Goal: Find specific page/section: Find specific page/section

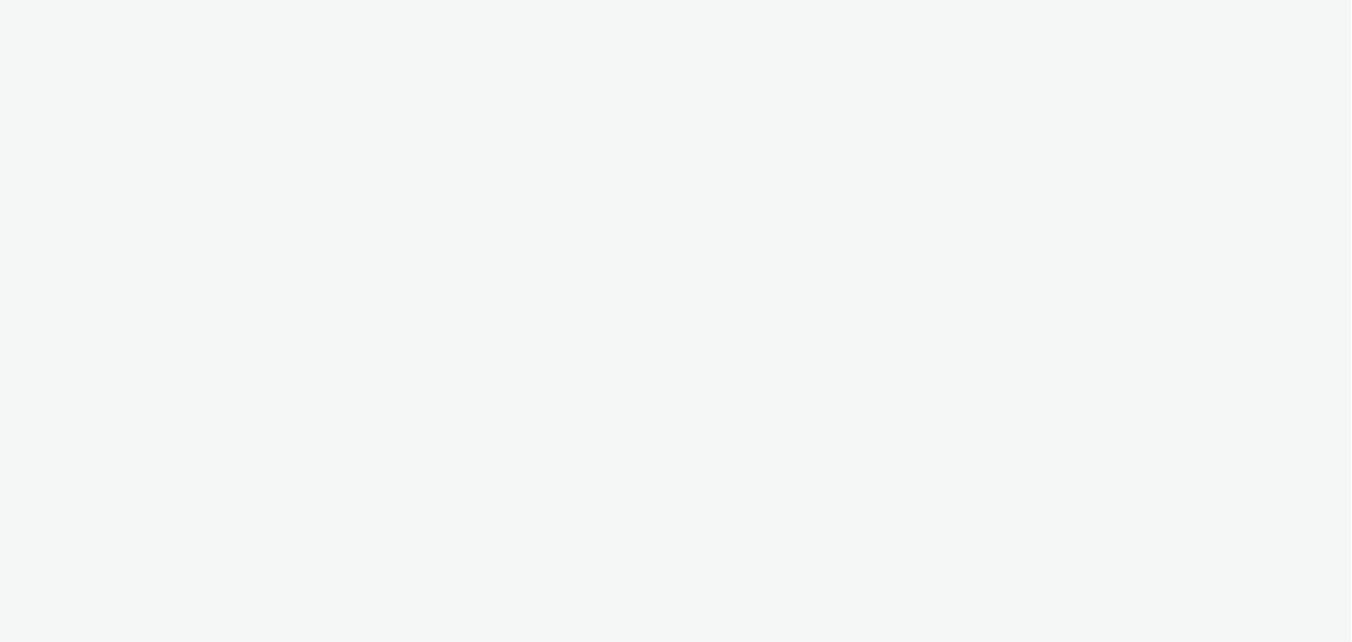
select select "b626f941-834b-427f-b453-0a2b95f57350"
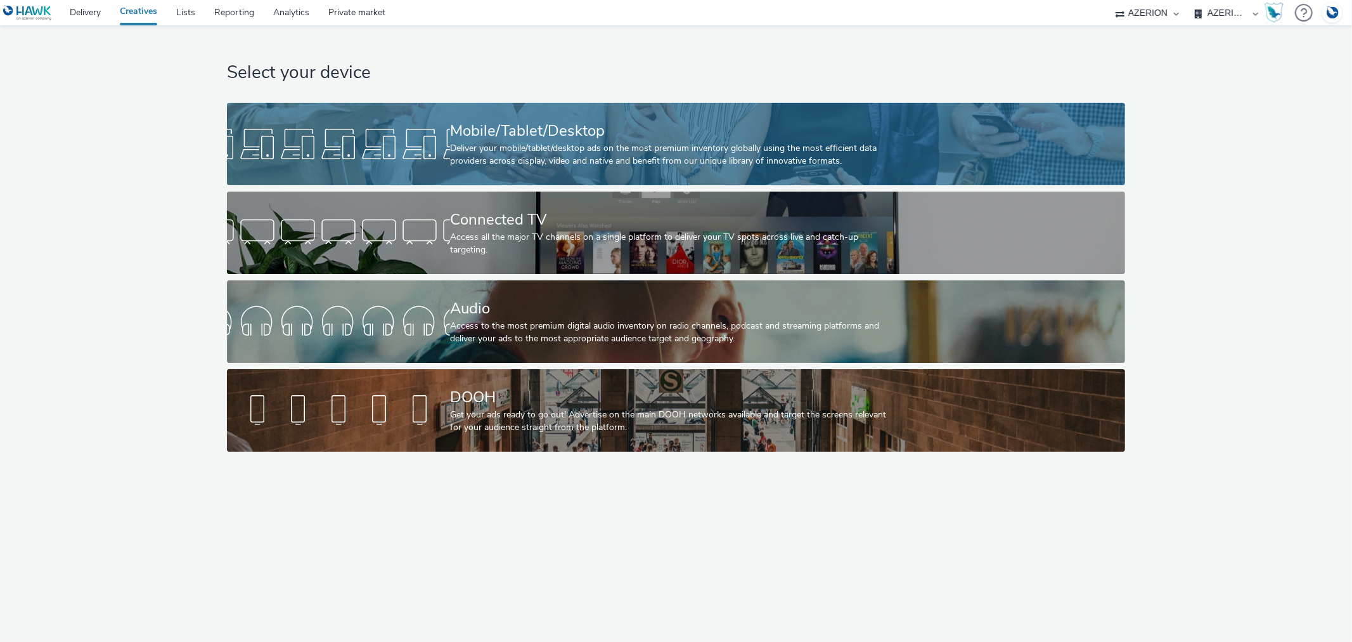
click at [506, 134] on div "Mobile/Tablet/Desktop" at bounding box center [673, 131] width 447 height 22
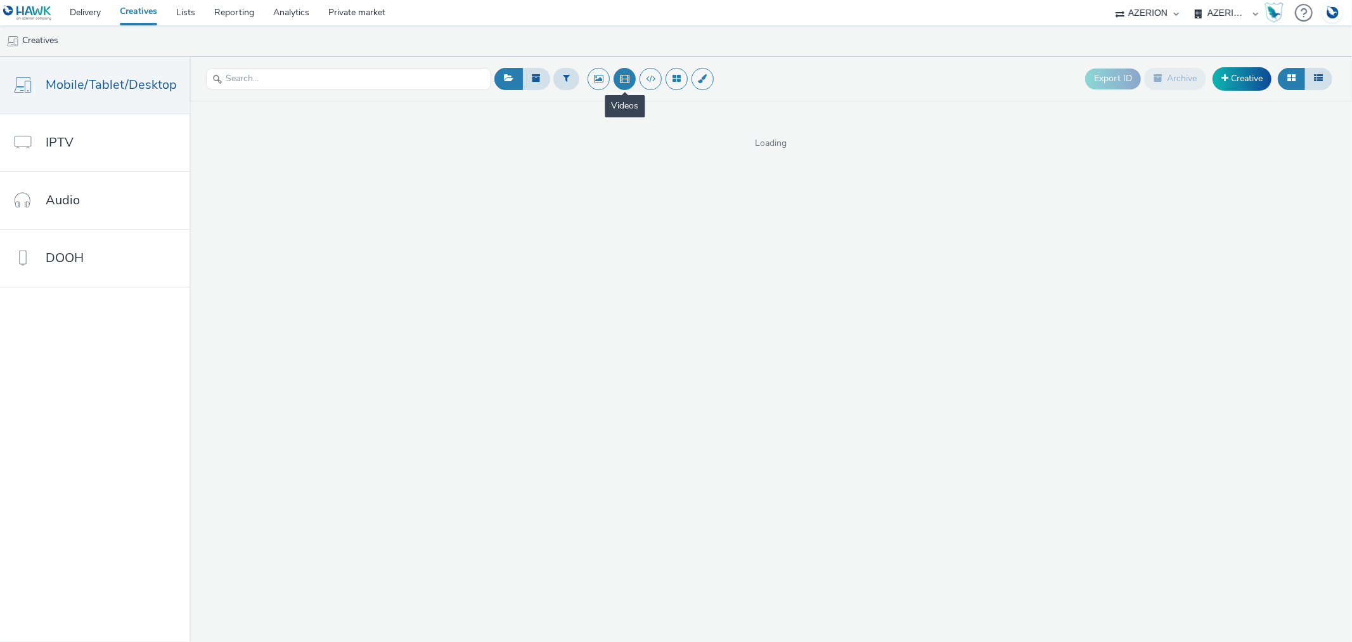
click at [624, 84] on button at bounding box center [625, 79] width 22 height 22
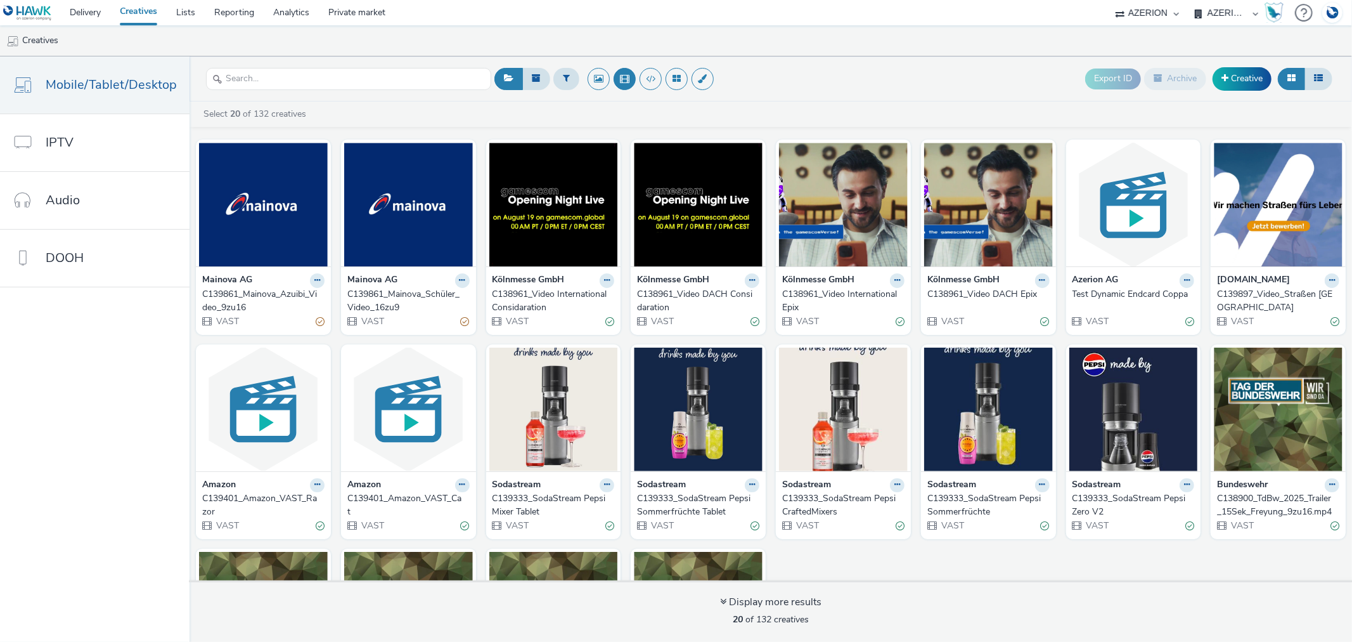
click at [543, 503] on div "C139333_SodaStream Pepsi Mixer Tablet" at bounding box center [551, 505] width 117 height 26
